Goal: Check status: Check status

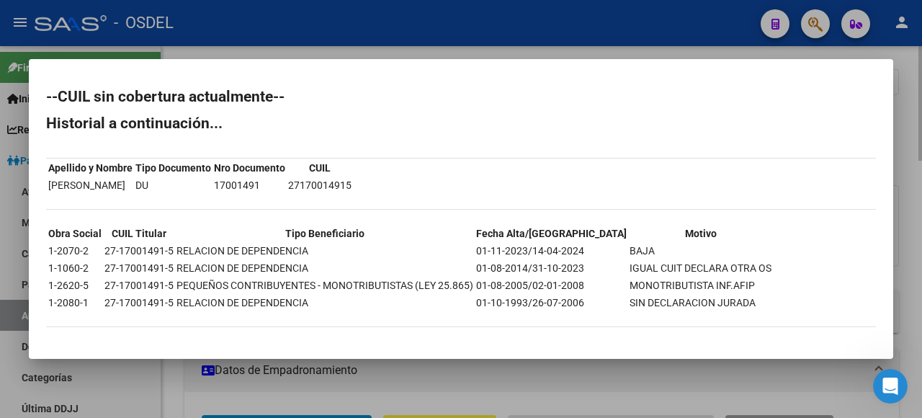
click at [900, 110] on div at bounding box center [461, 209] width 922 height 418
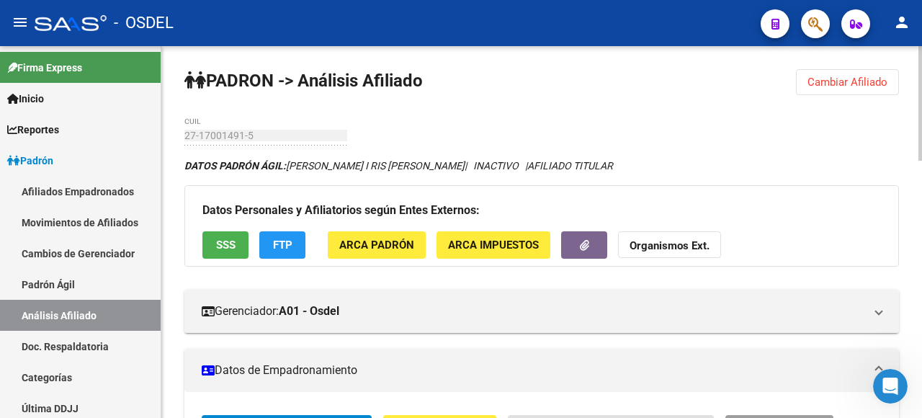
click at [862, 87] on span "Cambiar Afiliado" at bounding box center [848, 82] width 80 height 13
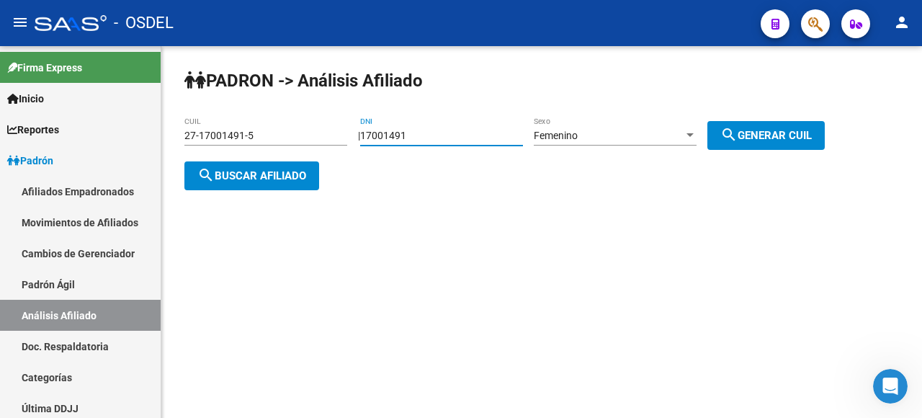
drag, startPoint x: 462, startPoint y: 133, endPoint x: 310, endPoint y: 133, distance: 152.7
click at [310, 133] on app-analisis-afiliado "PADRON -> Análisis Afiliado 27-17001491-5 CUIL | 17001491 DNI Femenino Sexo sea…" at bounding box center [509, 156] width 651 height 52
type input "93893851"
drag, startPoint x: 748, startPoint y: 115, endPoint x: 758, endPoint y: 122, distance: 12.4
click at [751, 118] on div "PADRON -> Análisis Afiliado 27-17001491-5 CUIL | 93893851 DNI Femenino Sexo sea…" at bounding box center [541, 141] width 761 height 190
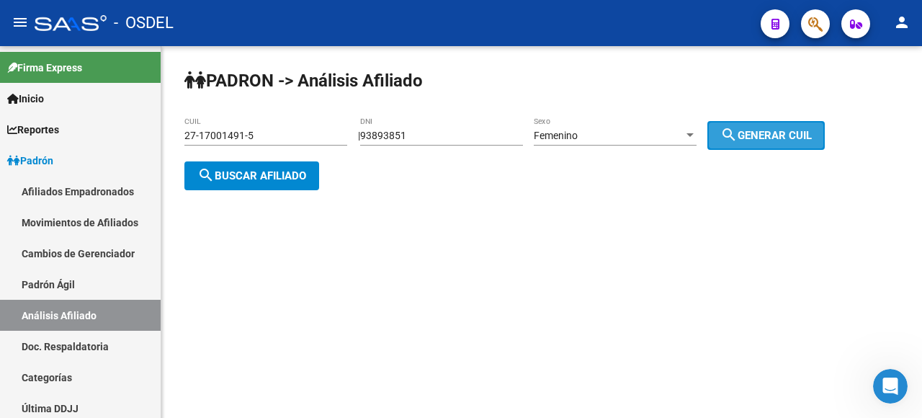
drag, startPoint x: 752, startPoint y: 143, endPoint x: 742, endPoint y: 146, distance: 10.7
click at [752, 142] on button "search Generar CUIL" at bounding box center [765, 135] width 117 height 29
type input "27-93893851-8"
click at [609, 222] on div "PADRON -> Análisis Afiliado 27-93893851-8 CUIL | 93893851 DNI Femenino Sexo sea…" at bounding box center [541, 141] width 761 height 190
click at [591, 304] on mat-sidenav-content "PADRON -> Análisis Afiliado 27-93893851-8 CUIL | 93893851 DNI Femenino Sexo sea…" at bounding box center [541, 232] width 761 height 372
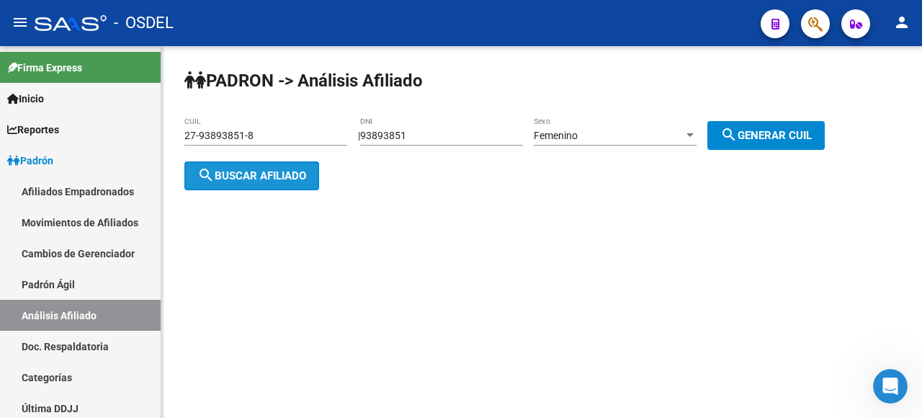
click at [238, 177] on span "search Buscar afiliado" at bounding box center [251, 175] width 109 height 13
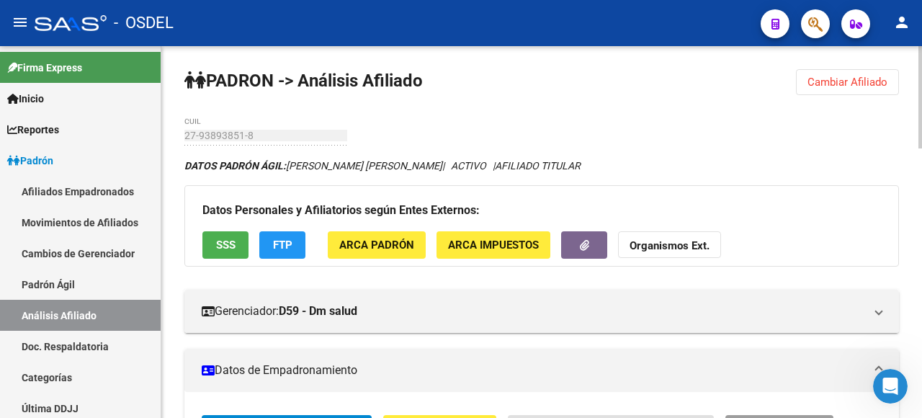
click at [643, 365] on mat-panel-title "Datos de Empadronamiento" at bounding box center [533, 370] width 663 height 16
click at [292, 251] on span "FTP" at bounding box center [282, 245] width 19 height 13
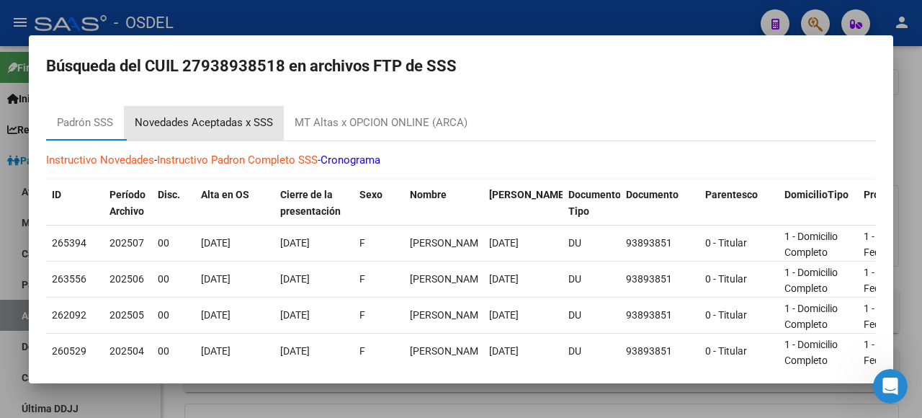
click at [223, 120] on div "Novedades Aceptadas x SSS" at bounding box center [204, 123] width 138 height 17
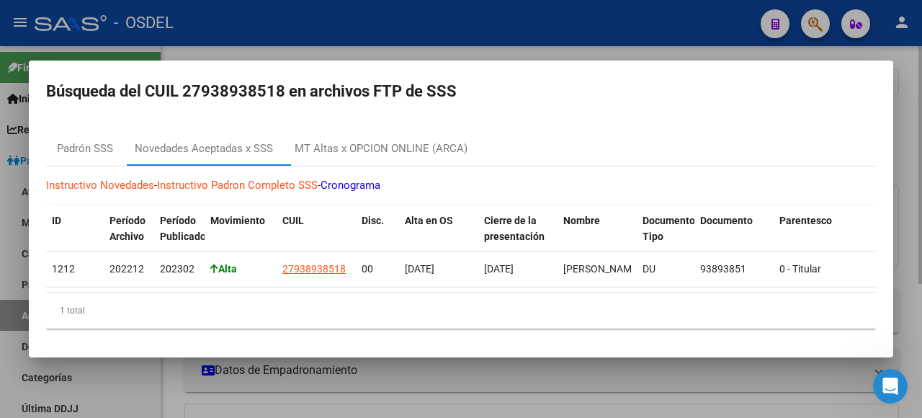
click at [911, 89] on div at bounding box center [461, 209] width 922 height 418
